Goal: Information Seeking & Learning: Check status

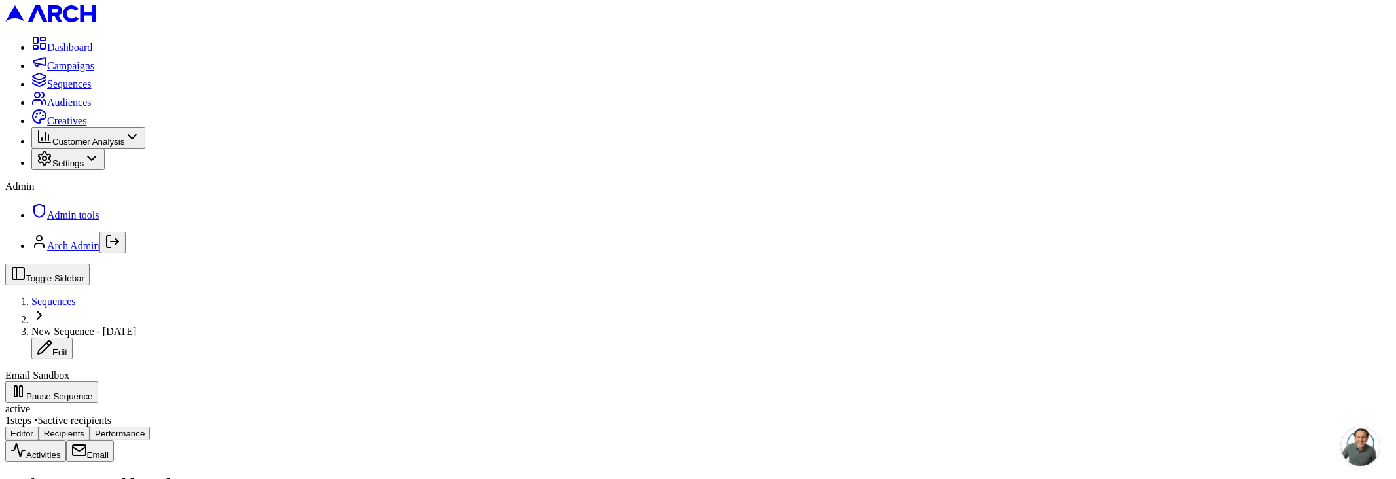
scroll to position [27, 0]
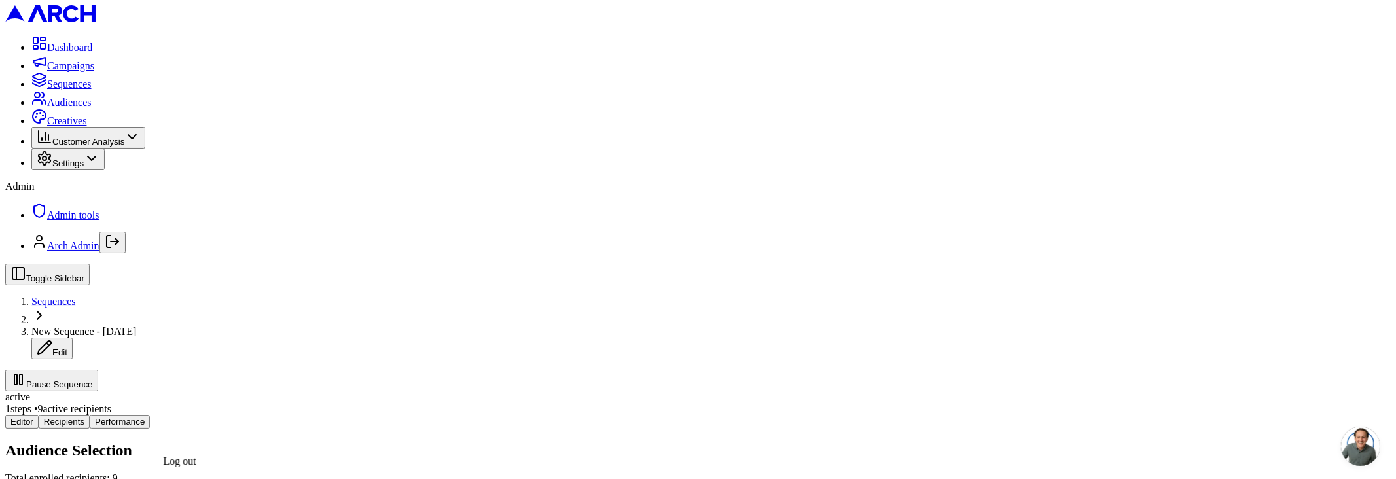
click at [120, 249] on icon "Log out" at bounding box center [113, 242] width 16 height 16
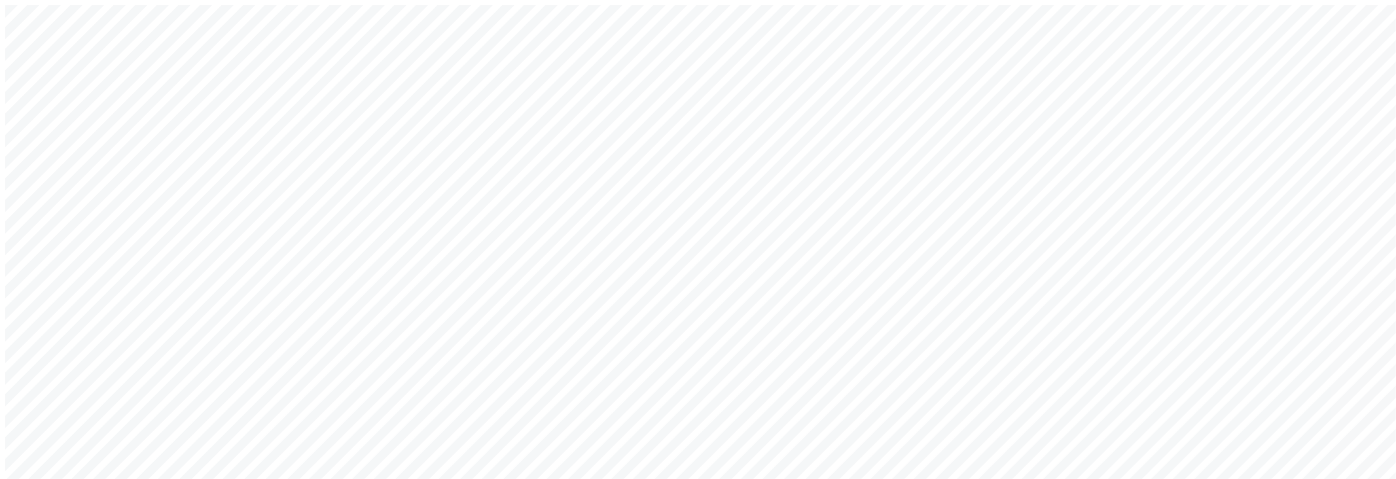
type input "arch_admin@getarch.com"
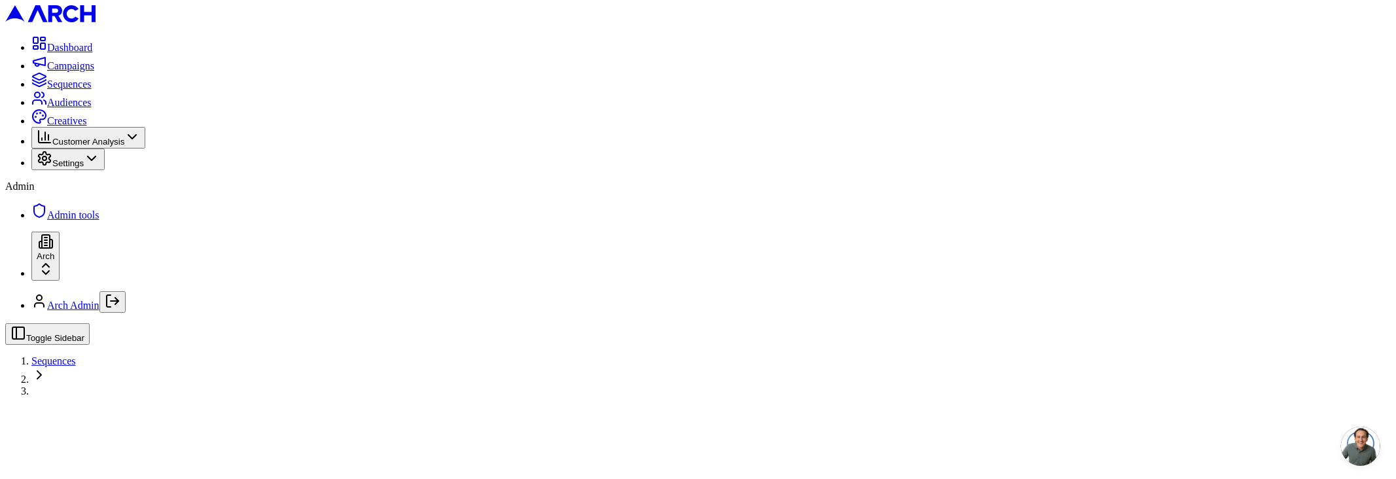
click at [118, 301] on line "Log out" at bounding box center [115, 301] width 8 height 0
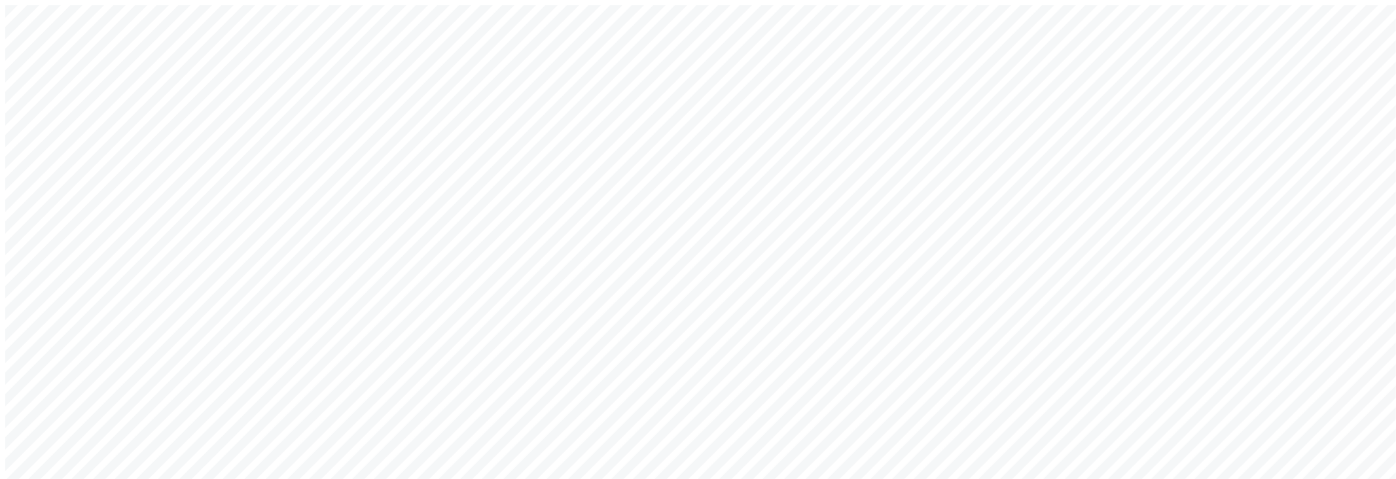
type input "arch_admin@getarch.com"
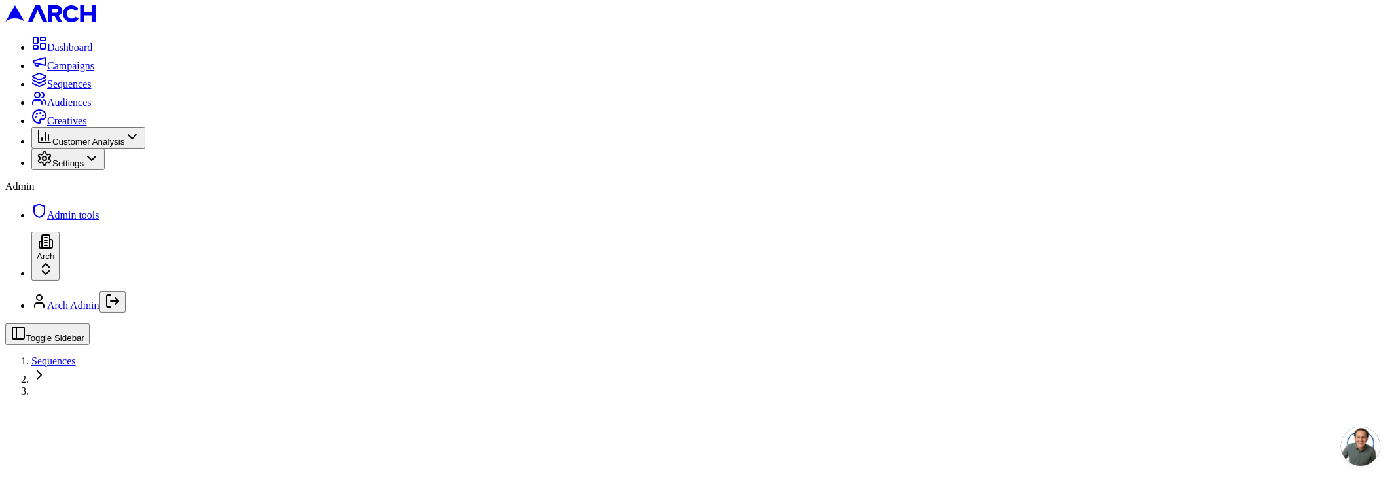
click at [73, 90] on span "Sequences" at bounding box center [69, 84] width 45 height 11
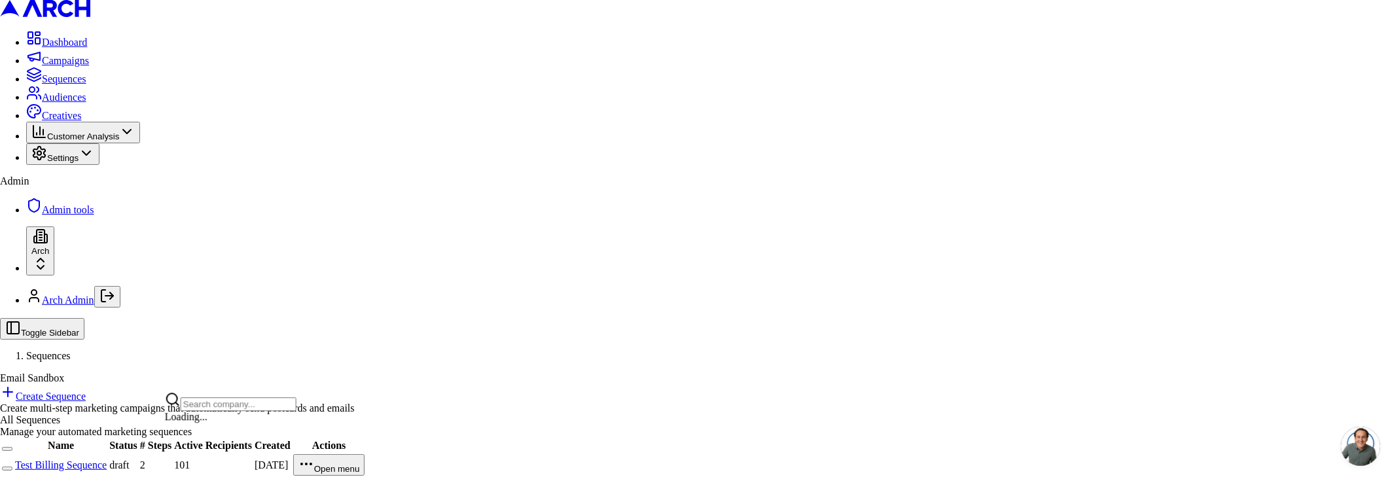
click at [103, 449] on html "Dashboard Campaigns Sequences Audiences Creatives Customer Analysis Settings Ad…" at bounding box center [698, 244] width 1396 height 488
click at [213, 424] on div "ST integration account" at bounding box center [231, 415] width 132 height 18
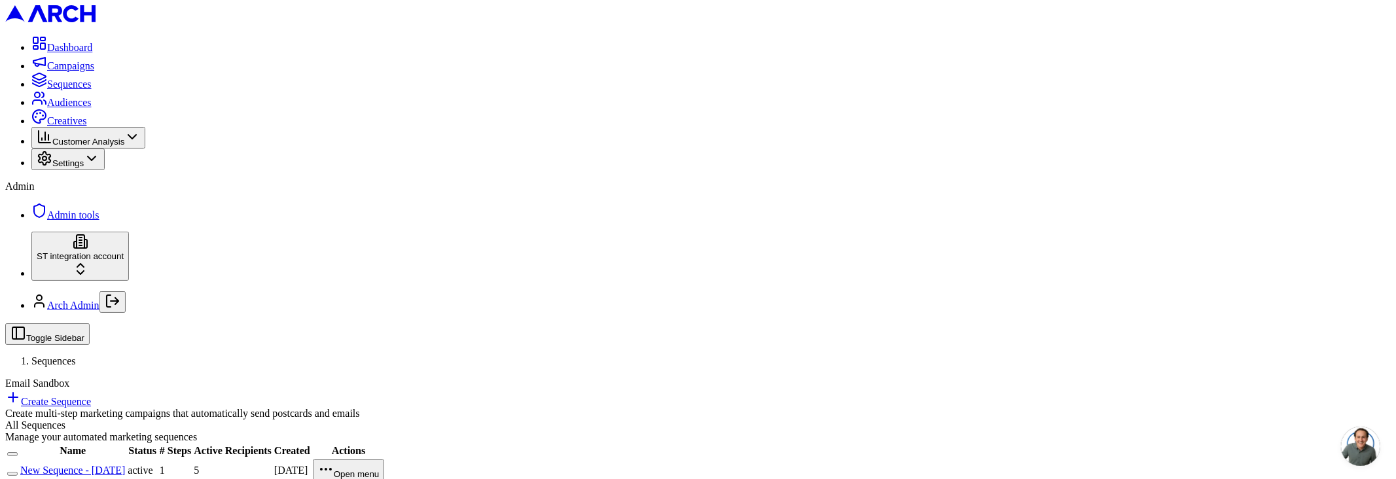
click at [126, 459] on td "New Sequence - [DATE]" at bounding box center [73, 470] width 106 height 23
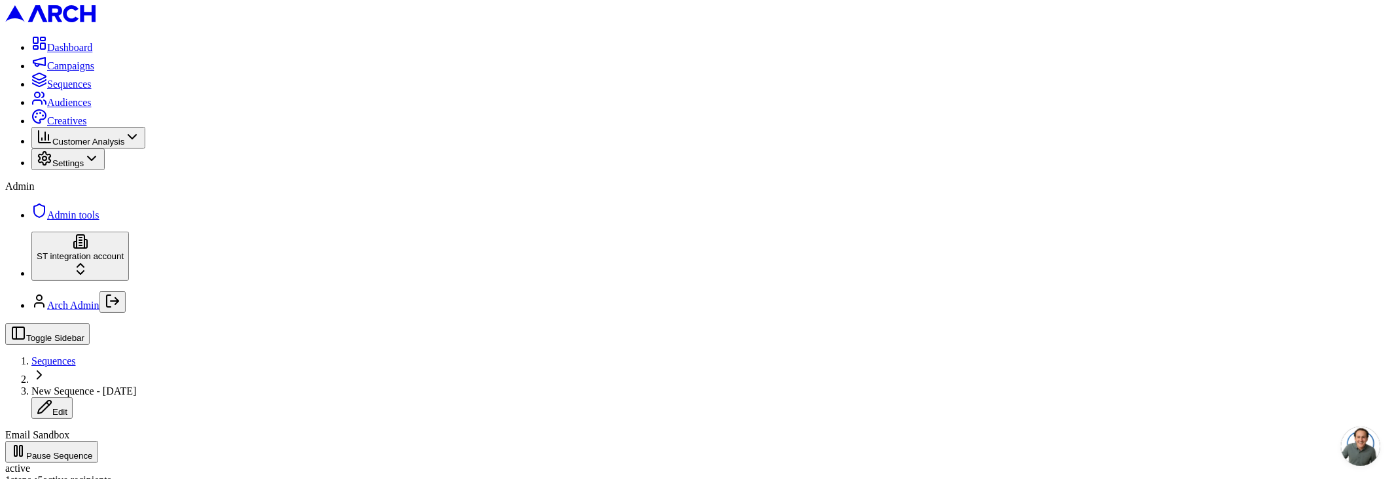
scroll to position [454, 0]
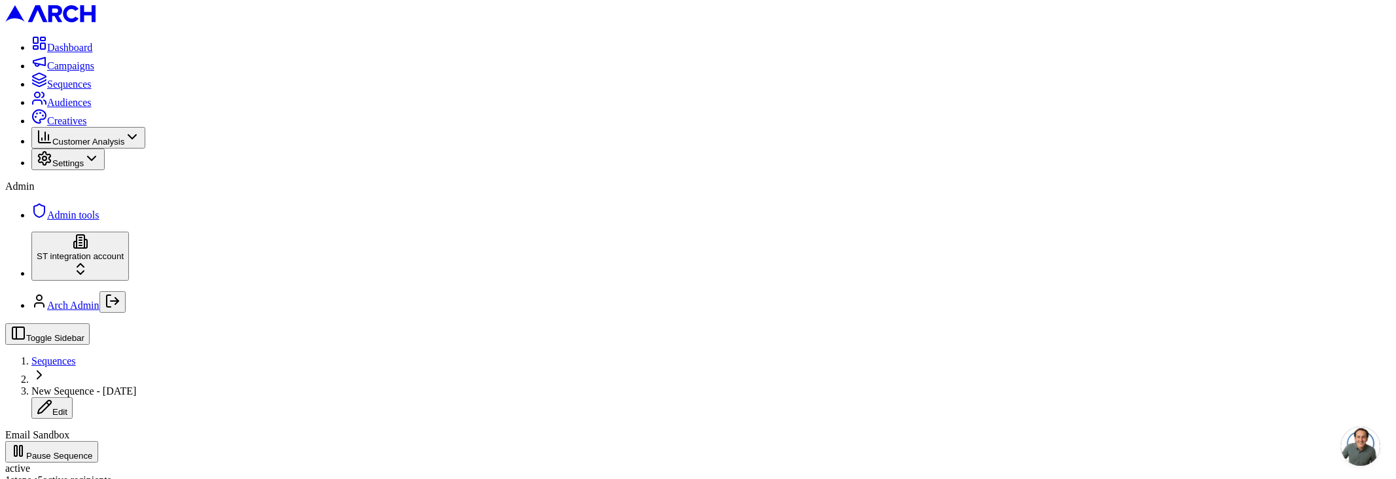
scroll to position [182, 0]
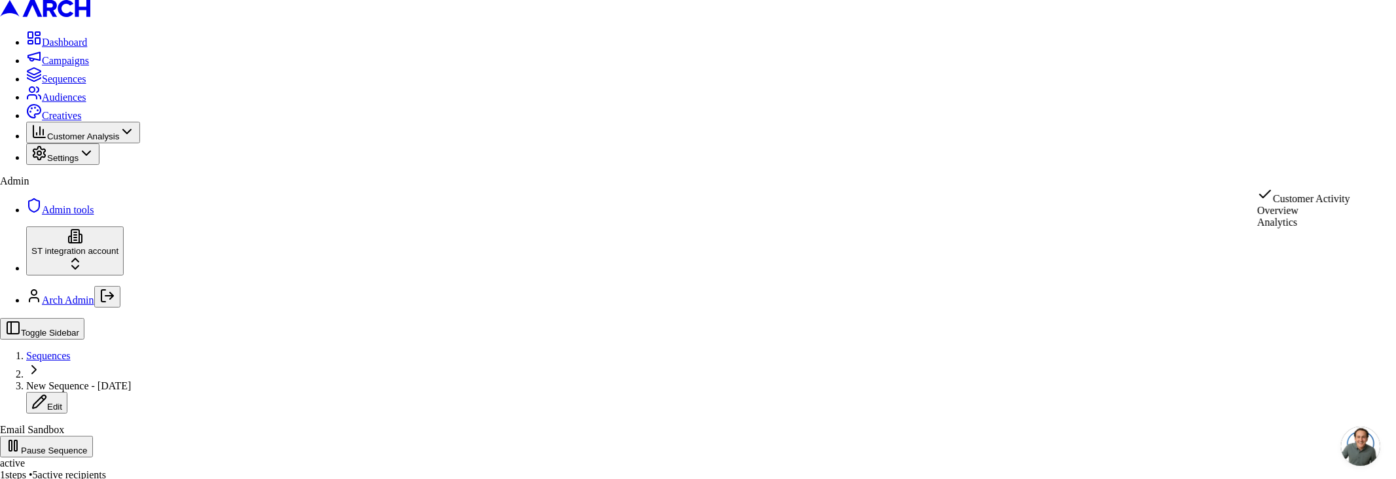
click at [1291, 169] on html "Dashboard Campaigns Sequences Audiences Creatives Customer Analysis Settings Ad…" at bounding box center [698, 322] width 1396 height 644
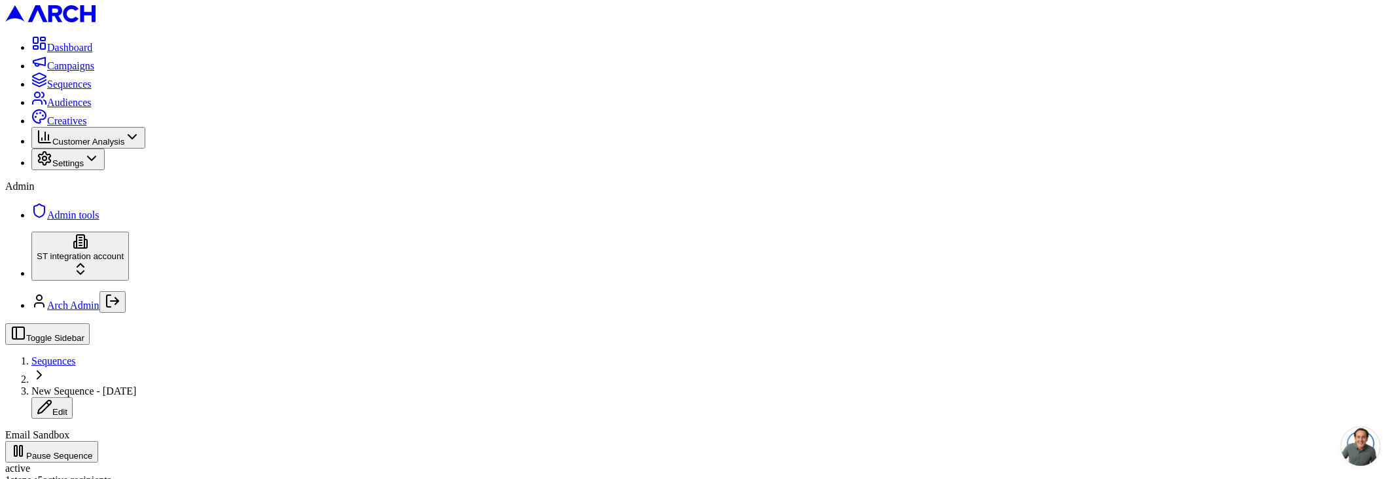
click at [1328, 179] on html "Dashboard Campaigns Sequences Audiences Creatives Customer Analysis Settings Ad…" at bounding box center [698, 324] width 1396 height 649
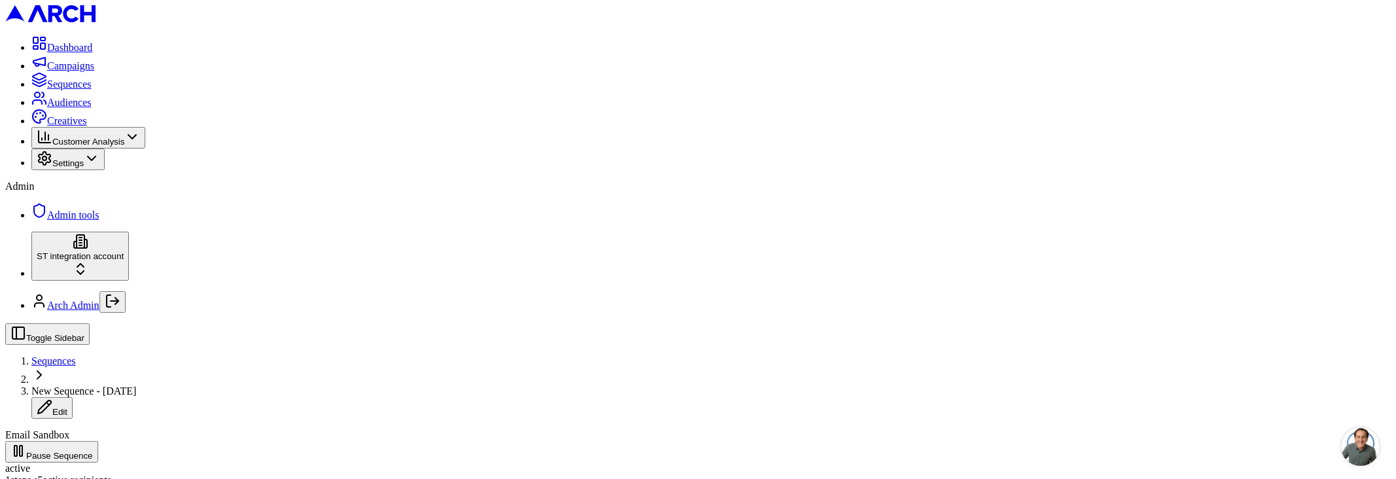
scroll to position [360, 0]
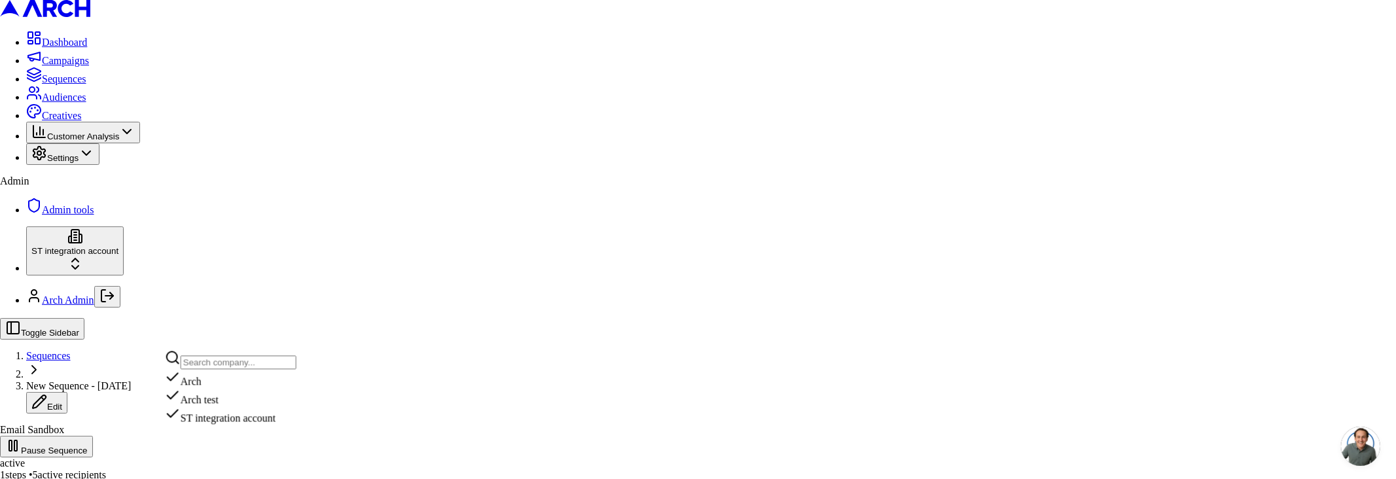
click at [229, 387] on div "Arch" at bounding box center [231, 378] width 132 height 18
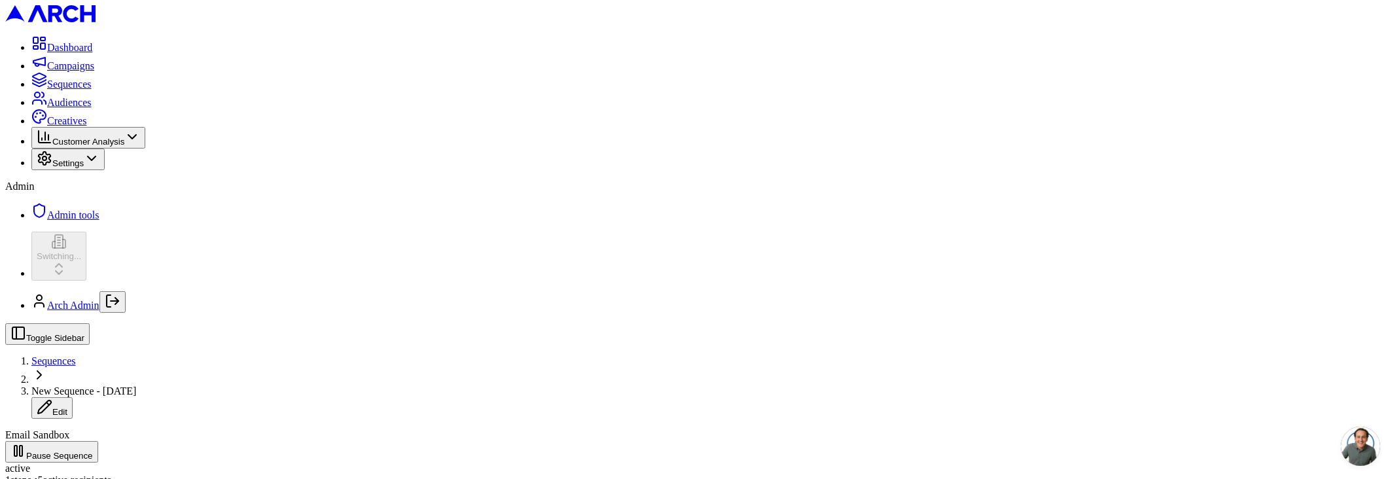
click at [88, 90] on span "Sequences" at bounding box center [69, 84] width 45 height 11
